Goal: Book appointment/travel/reservation

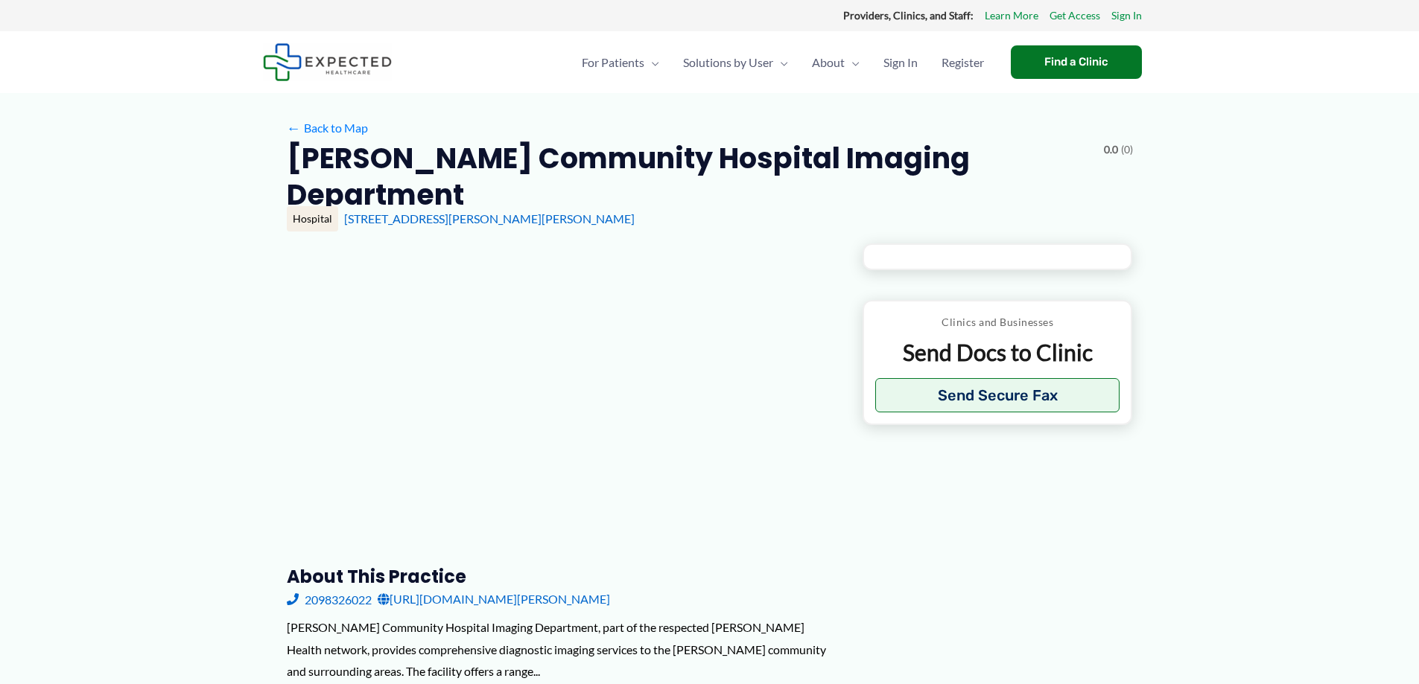
type input "**********"
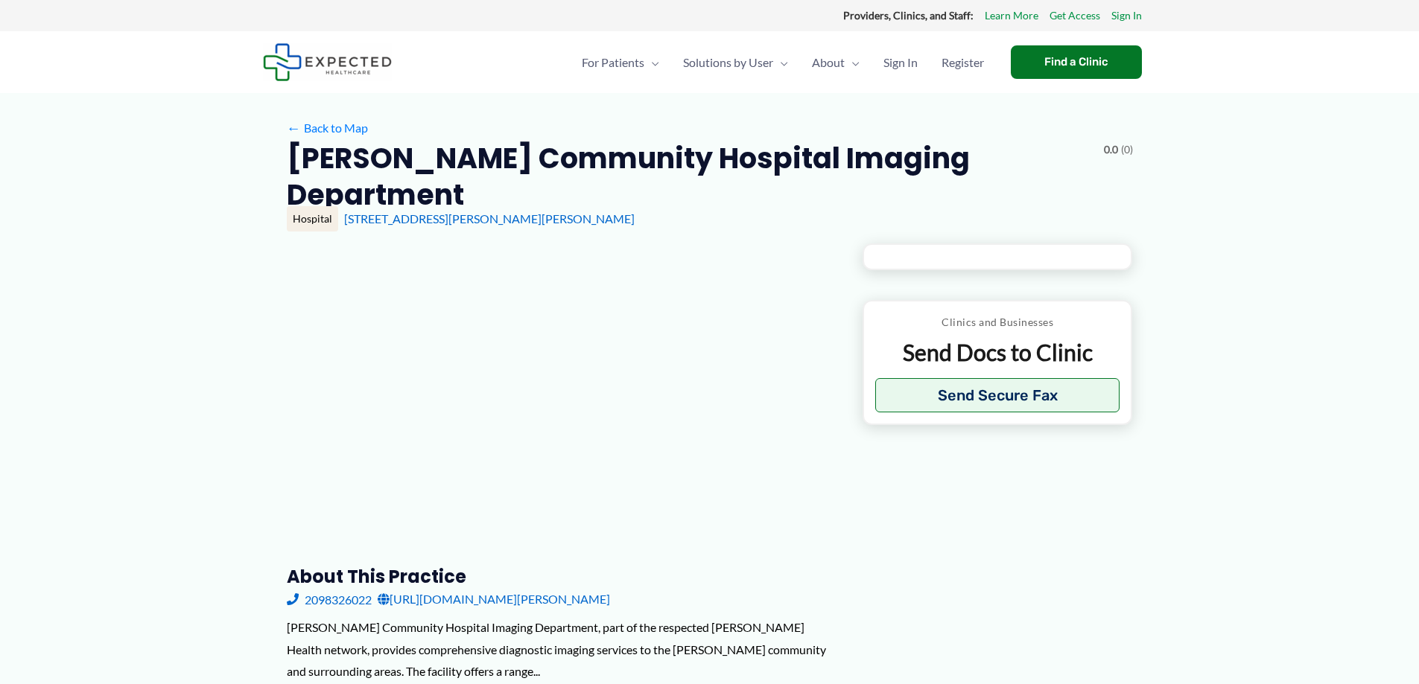
type input "**********"
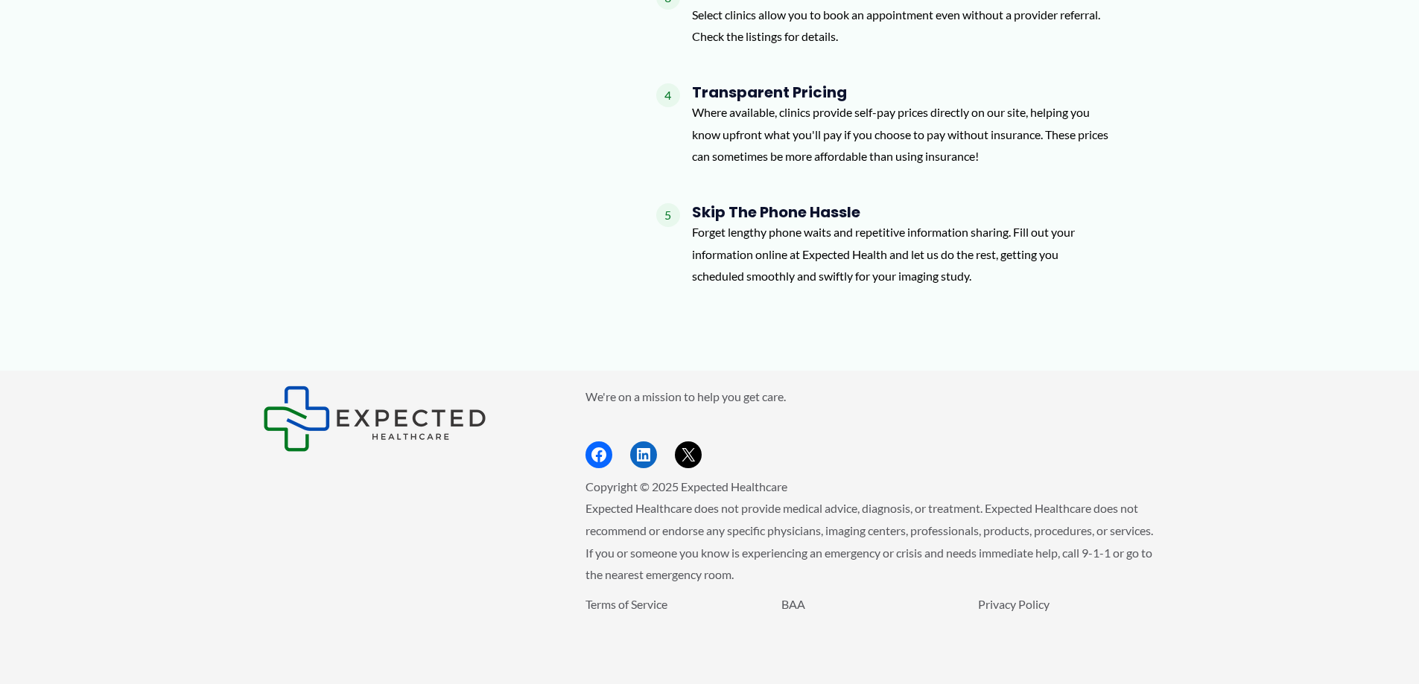
scroll to position [1580, 0]
